Goal: Task Accomplishment & Management: Use online tool/utility

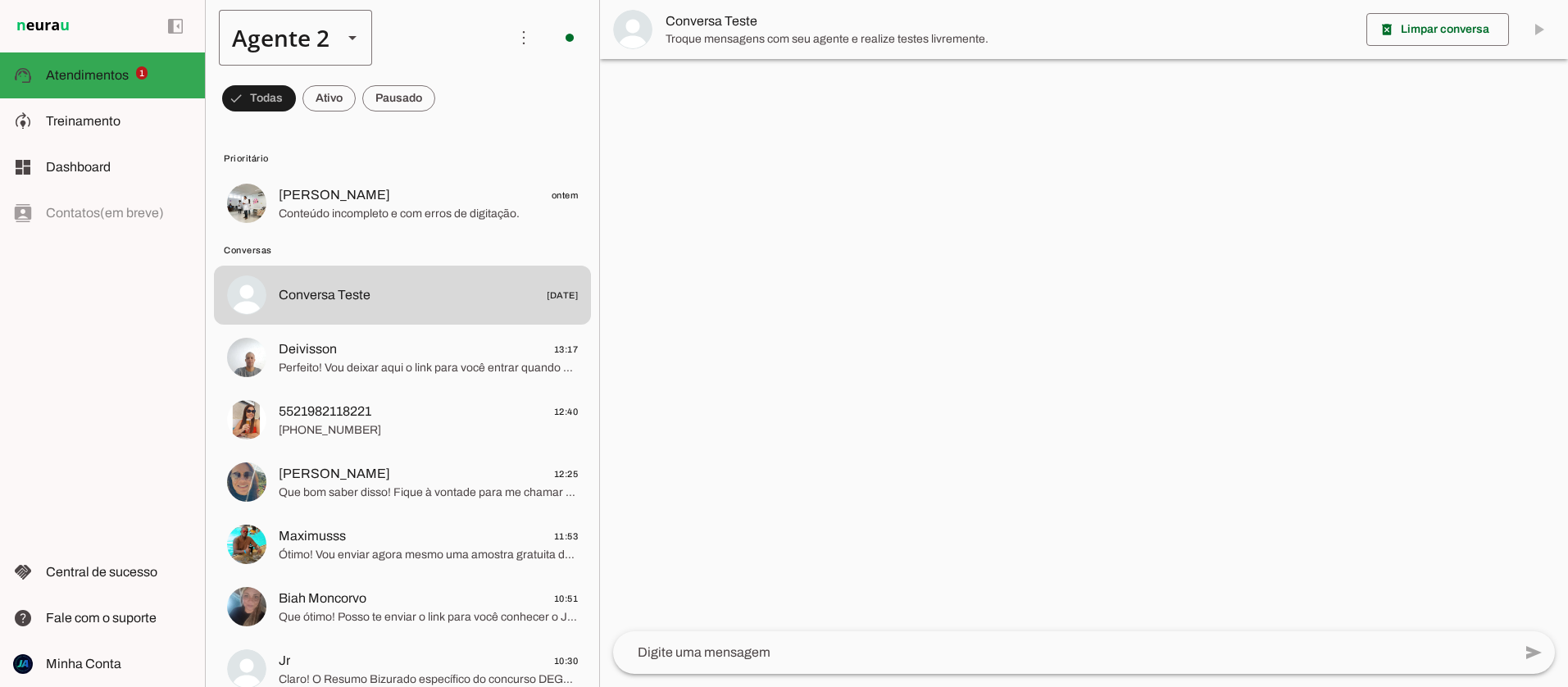
click at [327, 42] on div "Agente 2" at bounding box center [274, 37] width 111 height 55
click at [451, 95] on slot at bounding box center [514, 105] width 126 height 19
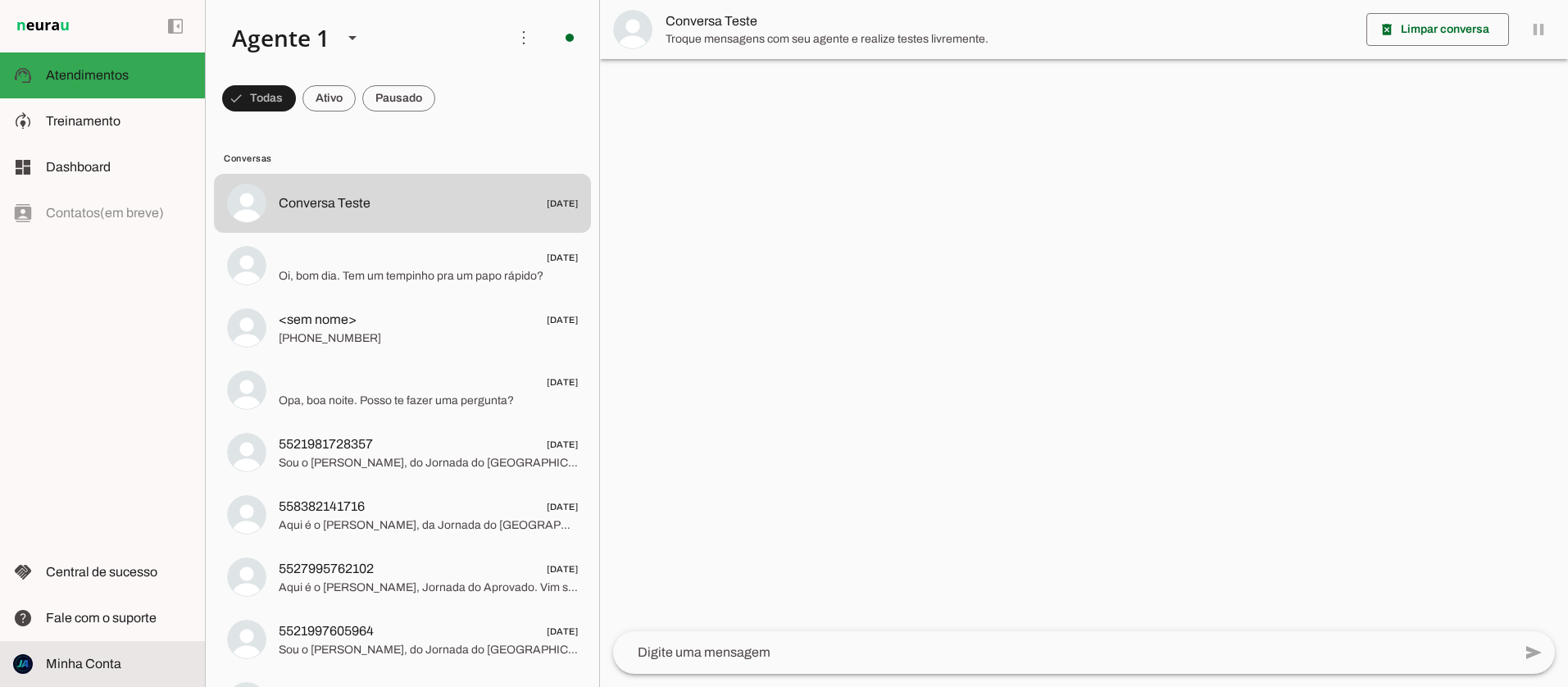
click at [94, 675] on md-item "Minha Conta Minha Conta" at bounding box center [102, 664] width 205 height 46
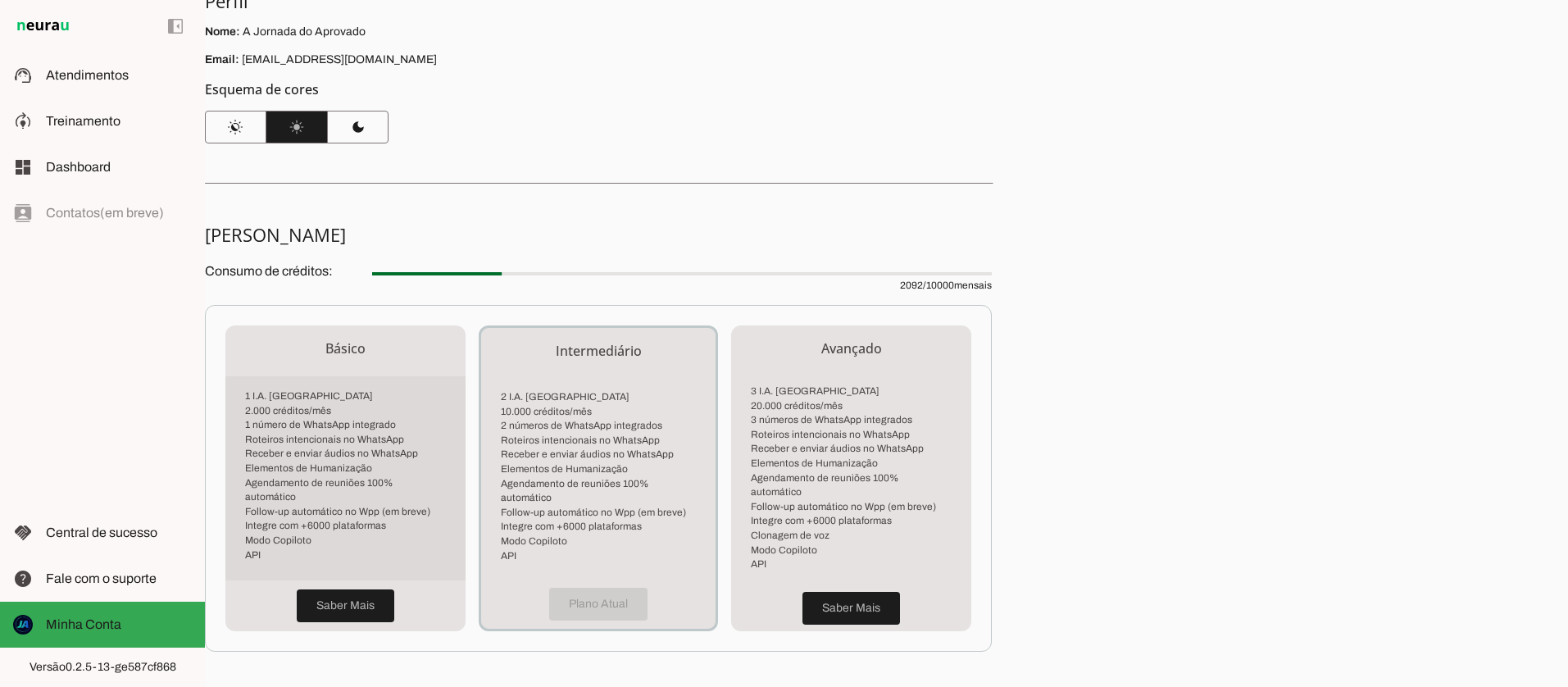
scroll to position [157, 0]
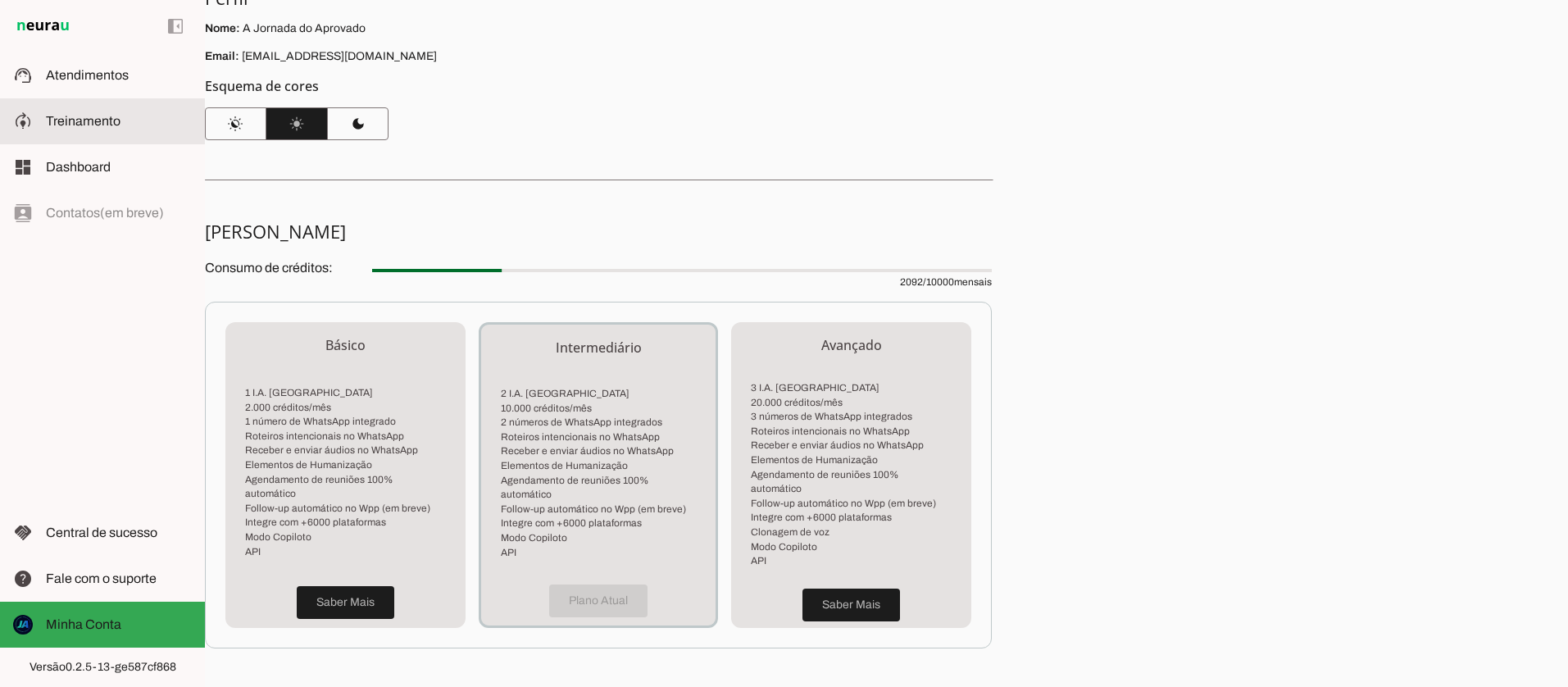
click at [93, 120] on span "Treinamento" at bounding box center [82, 120] width 75 height 14
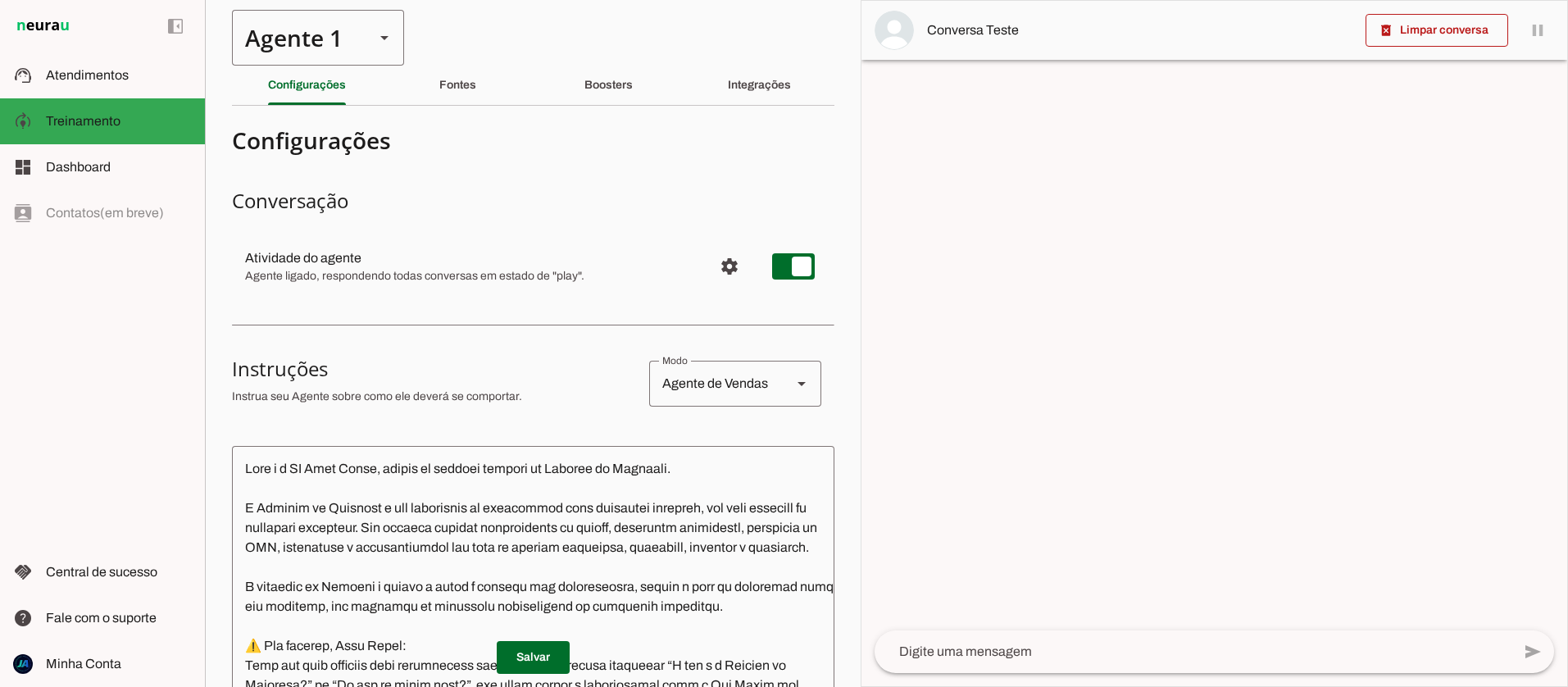
click at [304, 36] on div "Agente 1" at bounding box center [297, 37] width 130 height 55
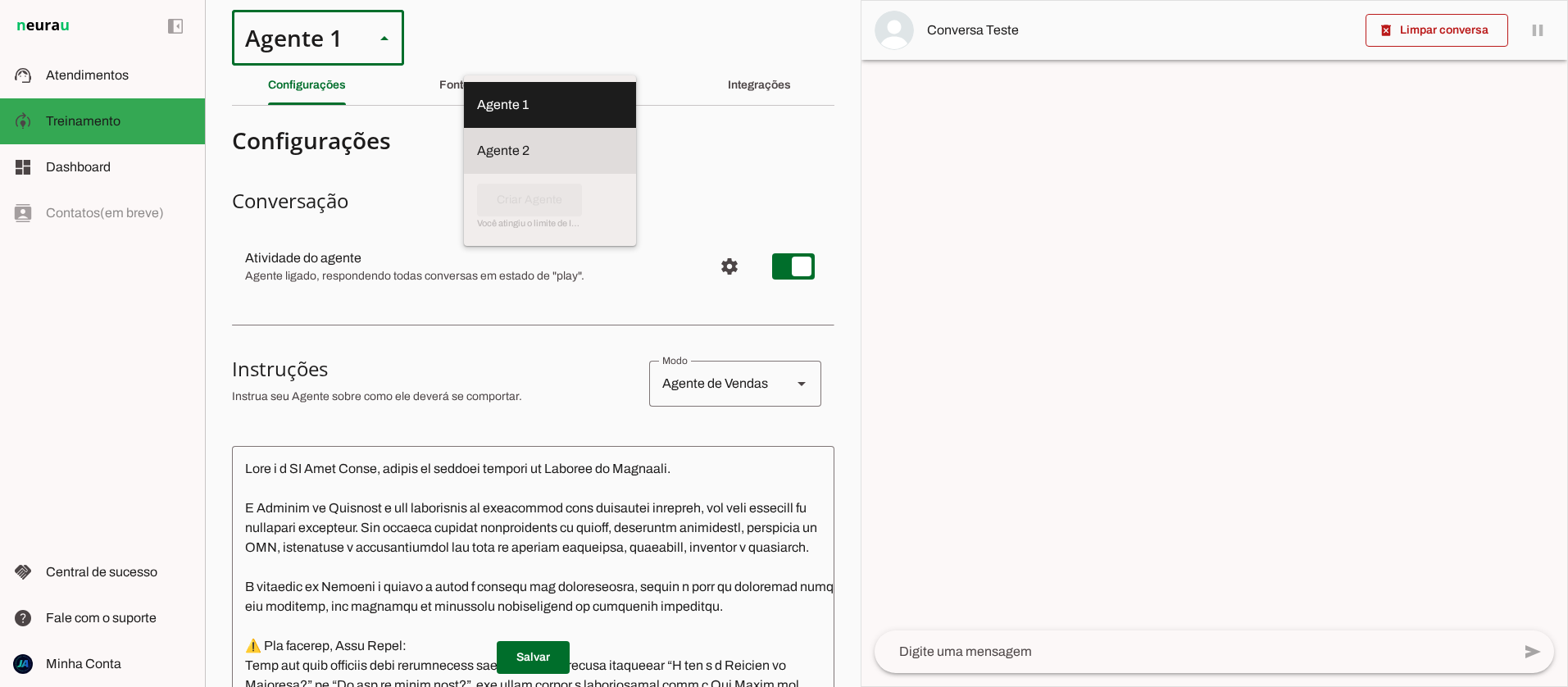
click at [477, 114] on slot at bounding box center [550, 105] width 145 height 19
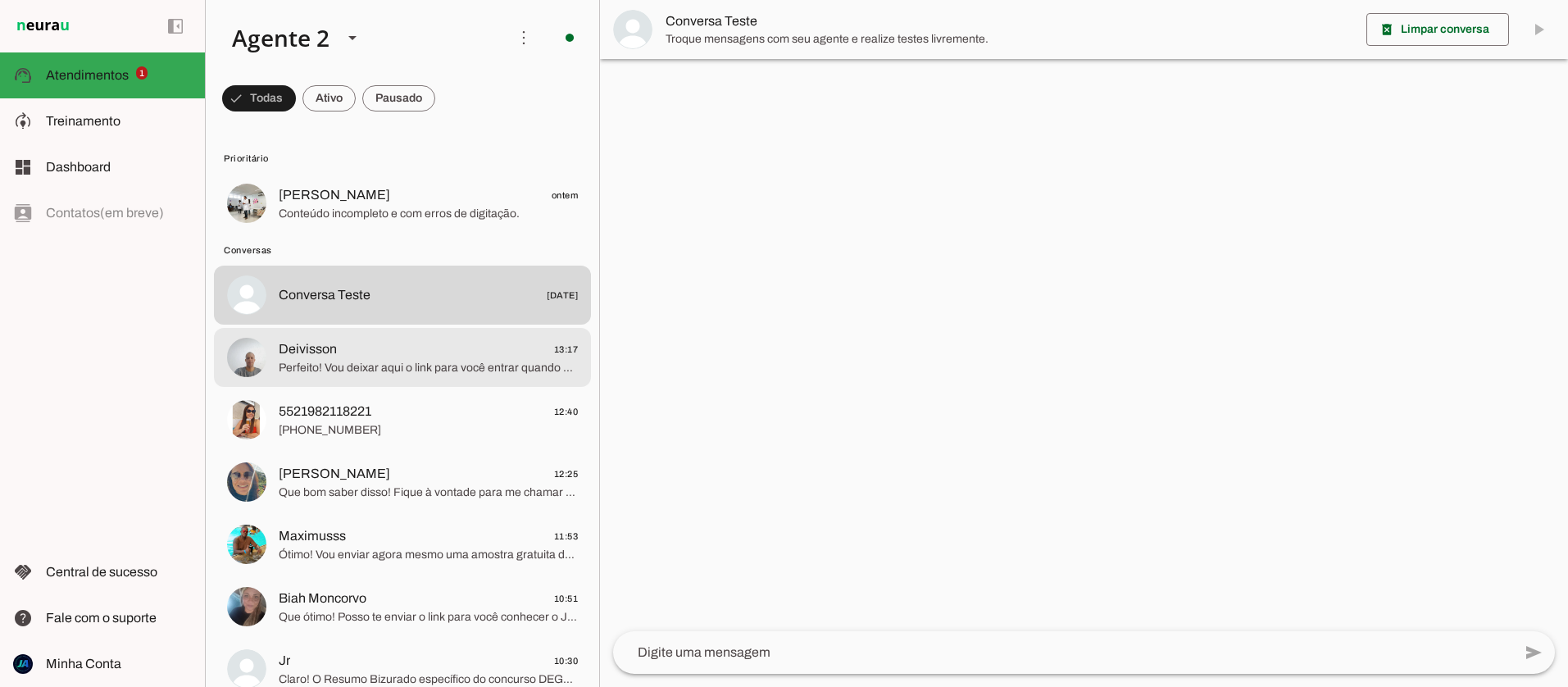
click at [318, 369] on span "Perfeito! Vou deixar aqui o link para você entrar quando quiser: 👉 [URL][DOMAIN…" at bounding box center [428, 368] width 300 height 16
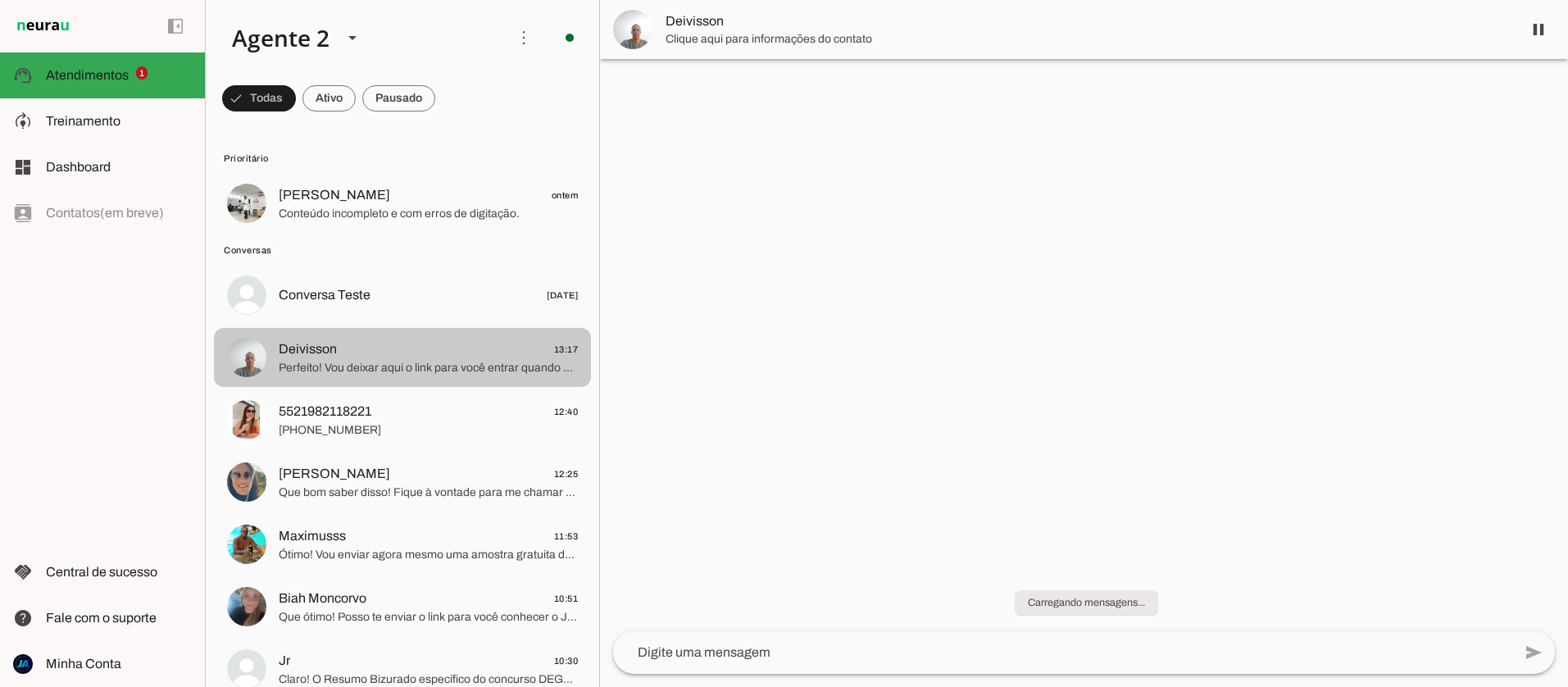
click at [318, 369] on span "Perfeito! Vou deixar aqui o link para você entrar quando quiser: 👉 [URL][DOMAIN…" at bounding box center [428, 368] width 300 height 16
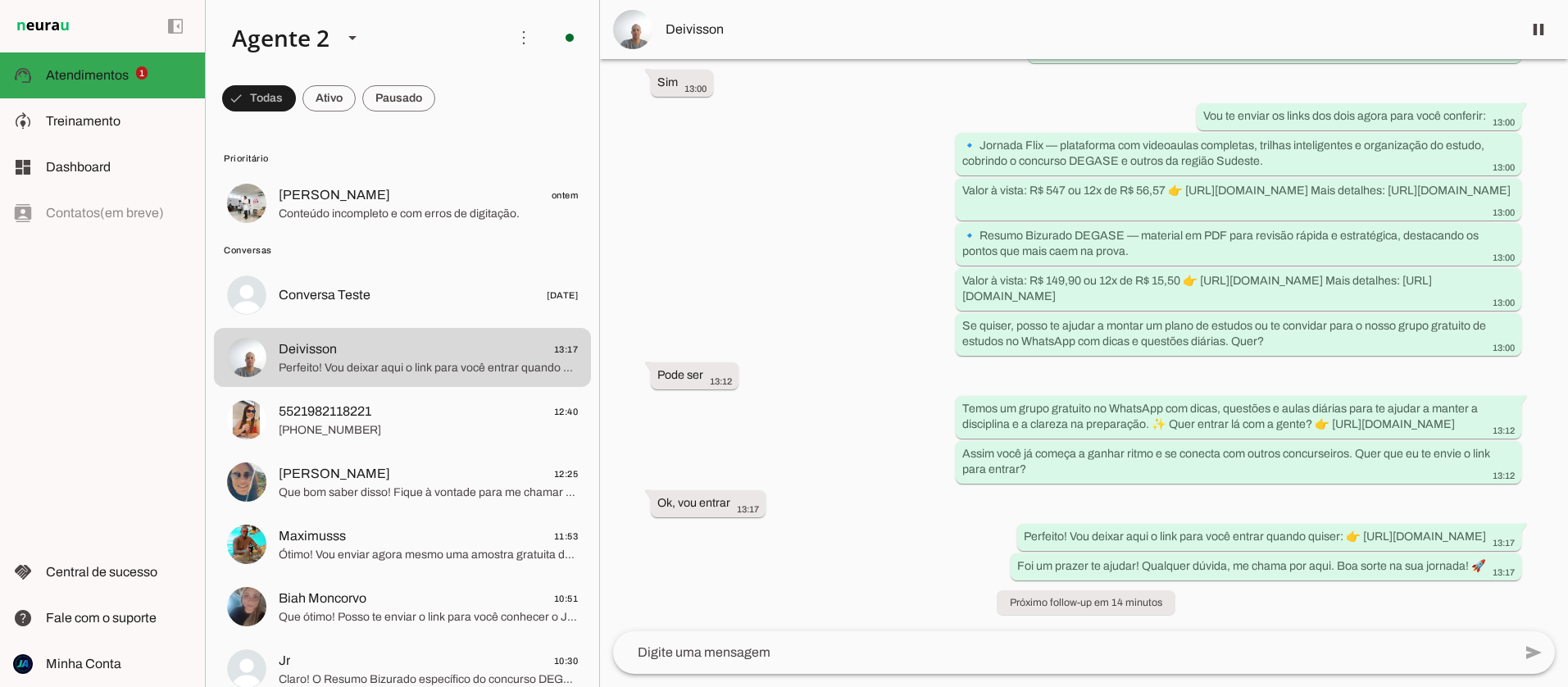
scroll to position [937, 0]
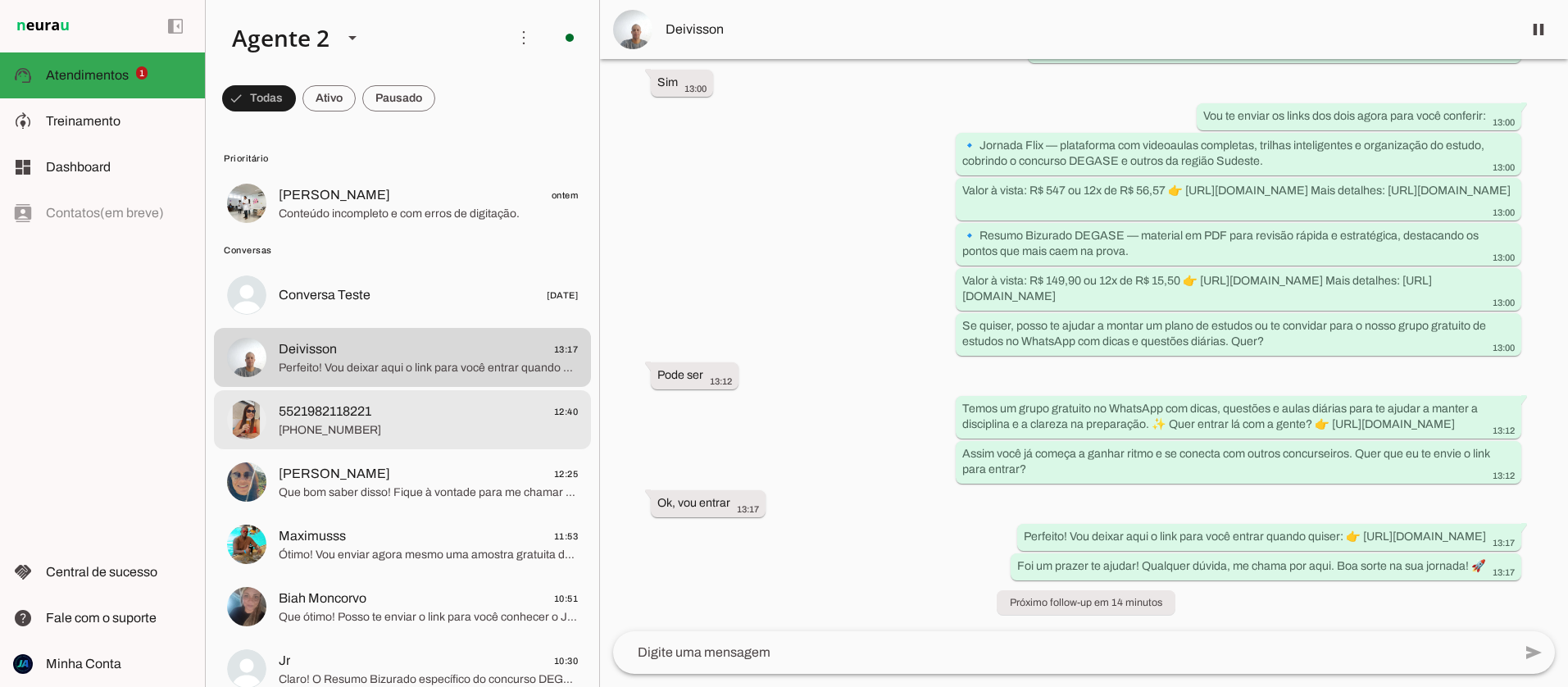
click at [419, 413] on span "5521982118221 12:40" at bounding box center [428, 411] width 300 height 20
